Goal: Navigation & Orientation: Find specific page/section

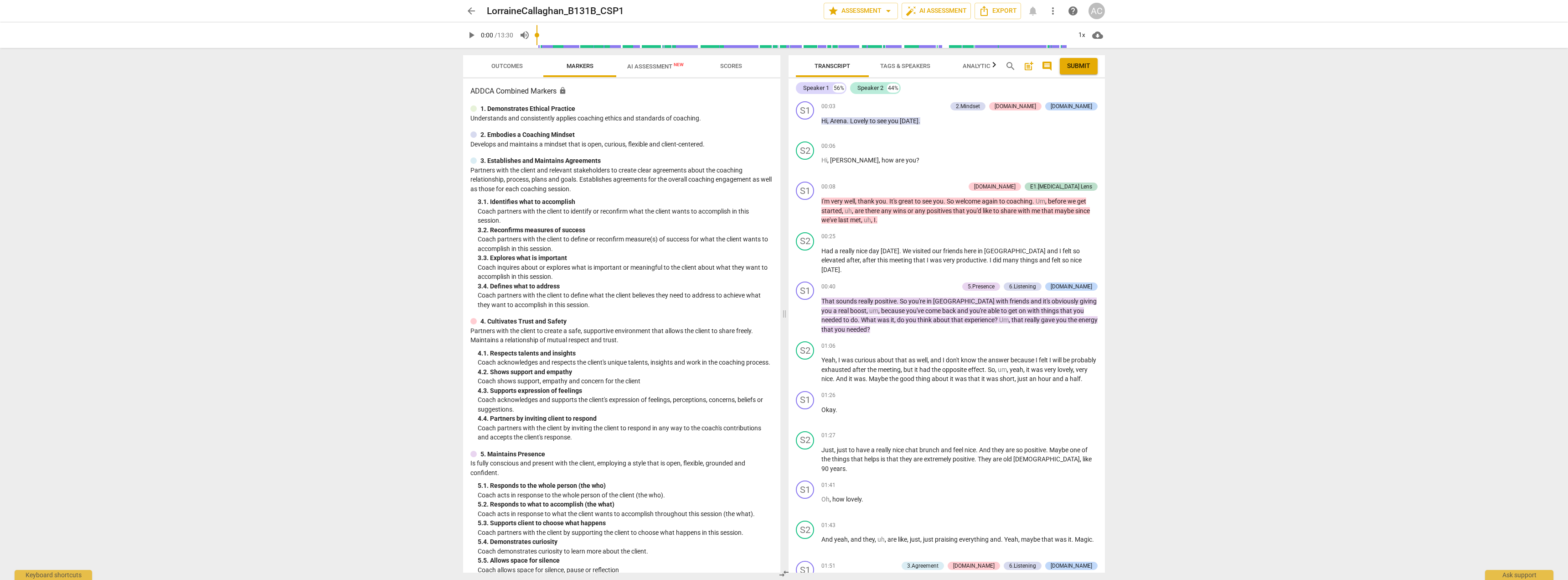
click at [839, 66] on span "Transcript" at bounding box center [832, 65] width 35 height 7
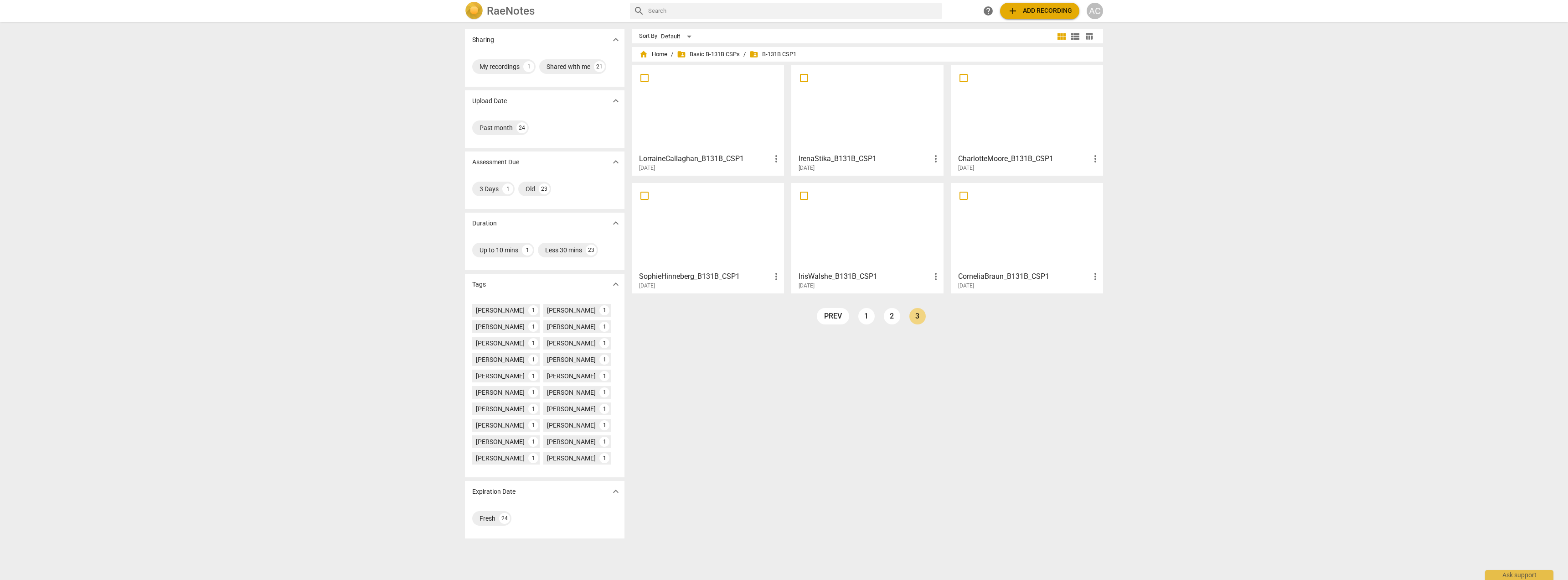
click at [1011, 235] on div at bounding box center [1027, 227] width 146 height 81
click at [894, 316] on link "2" at bounding box center [892, 316] width 16 height 16
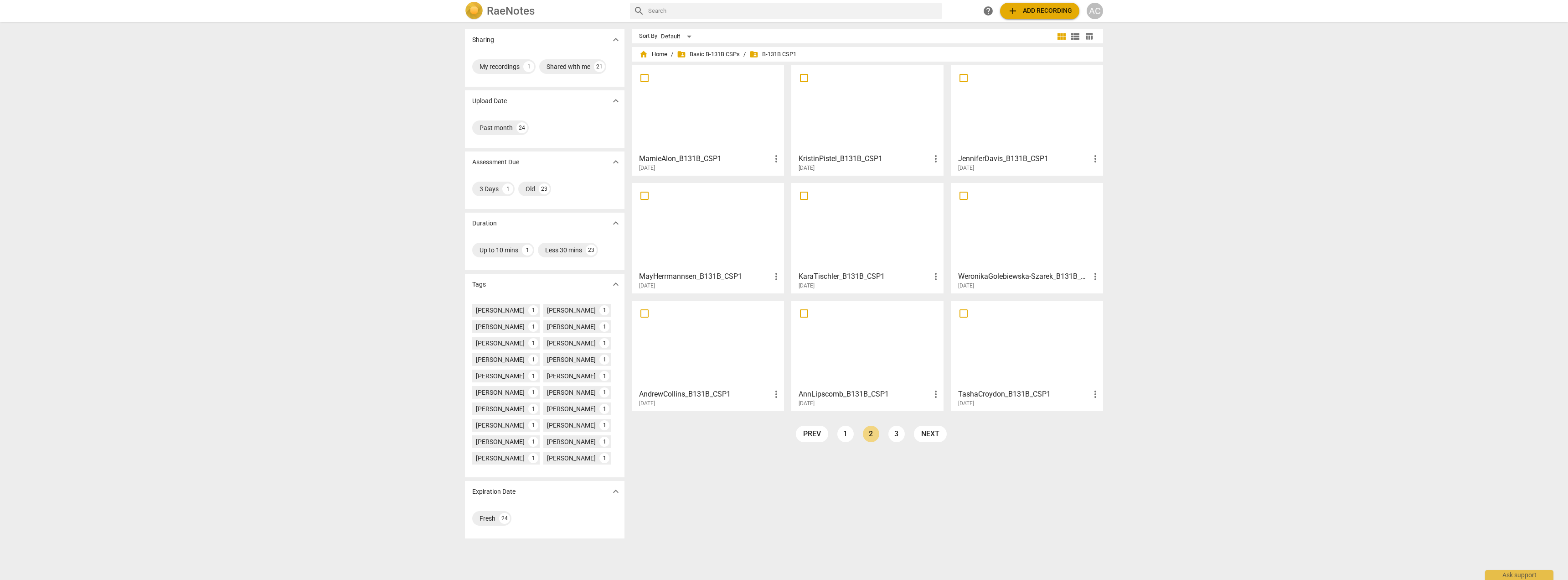
click at [685, 109] on div at bounding box center [708, 109] width 146 height 81
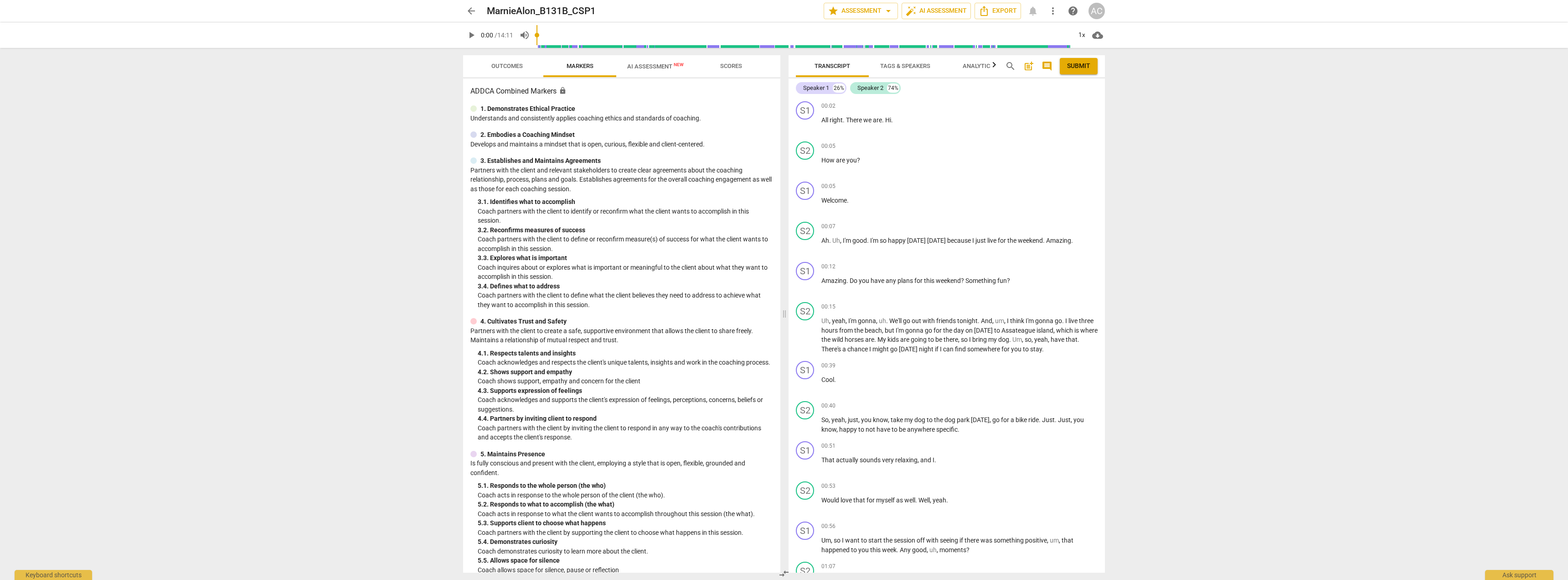
drag, startPoint x: 1100, startPoint y: 120, endPoint x: 1128, endPoint y: 377, distance: 258.5
click at [1128, 377] on div "arrow_back MarnieAlon_B131B_CSP1 edit star Assessment arrow_drop_down auto_fix_…" at bounding box center [784, 290] width 1568 height 580
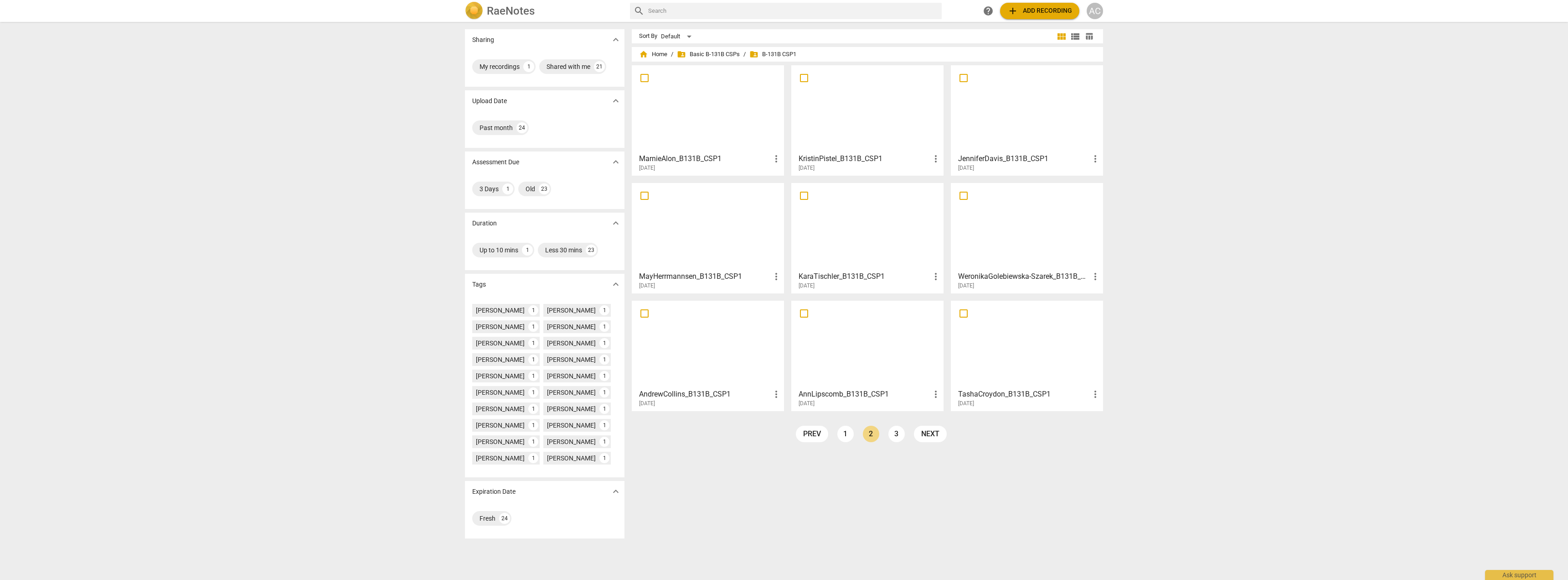
click at [875, 103] on div at bounding box center [868, 109] width 146 height 81
click at [700, 220] on div at bounding box center [708, 227] width 146 height 81
click at [841, 429] on link "1" at bounding box center [845, 434] width 16 height 16
click at [701, 337] on div at bounding box center [708, 344] width 146 height 81
click at [711, 55] on span "folder_shared Basic B-131B CSPs" at bounding box center [708, 54] width 63 height 9
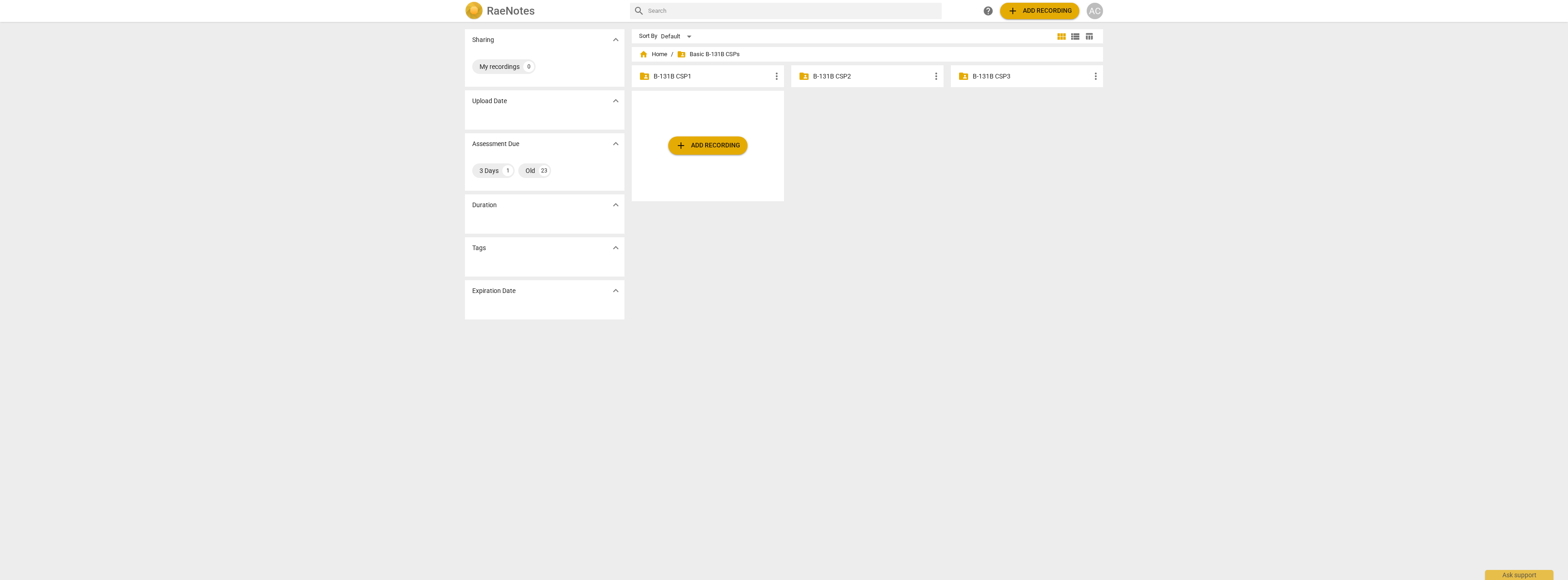
click at [839, 75] on p "B-131B CSP2" at bounding box center [872, 76] width 118 height 9
